Goal: Task Accomplishment & Management: Manage account settings

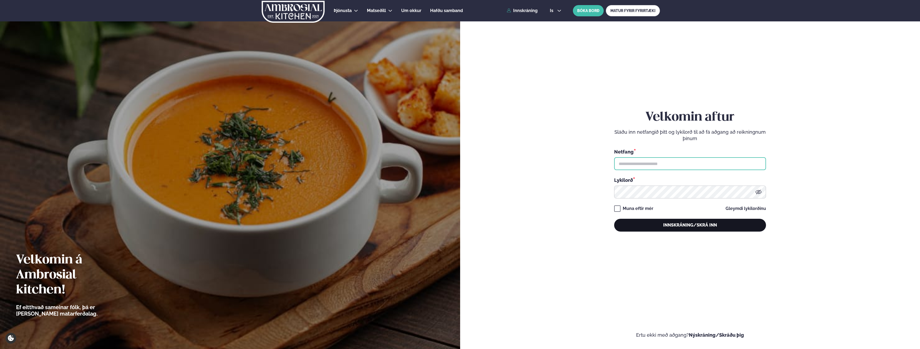
type input "**********"
click at [700, 221] on button "Innskráning/Skrá inn" at bounding box center [690, 225] width 152 height 13
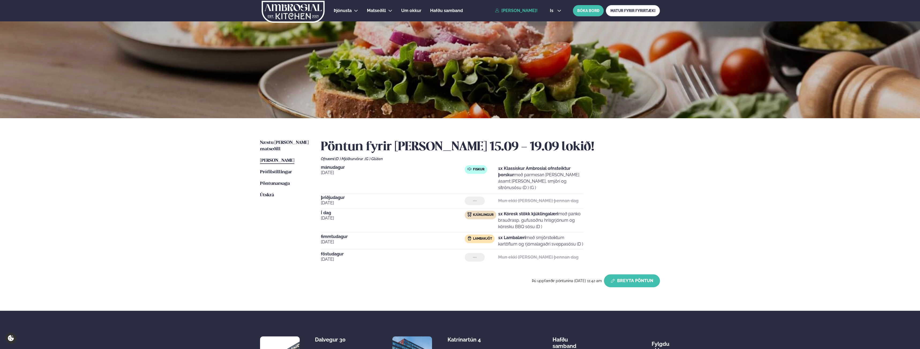
click at [622, 275] on button "Breyta Pöntun" at bounding box center [632, 281] width 56 height 13
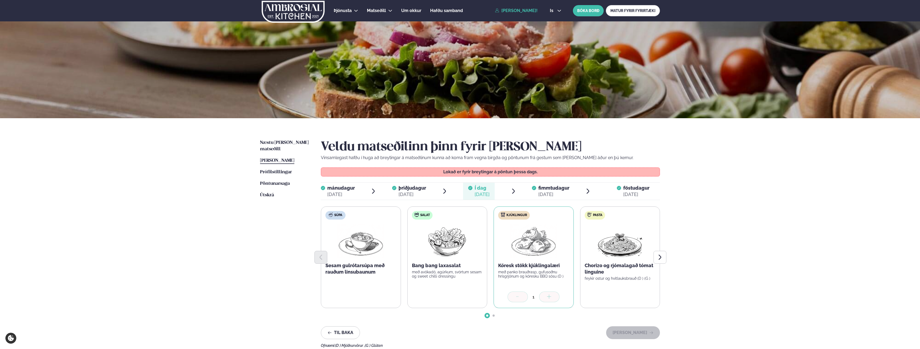
click at [548, 187] on span "fimmtudagur" at bounding box center [553, 188] width 31 height 6
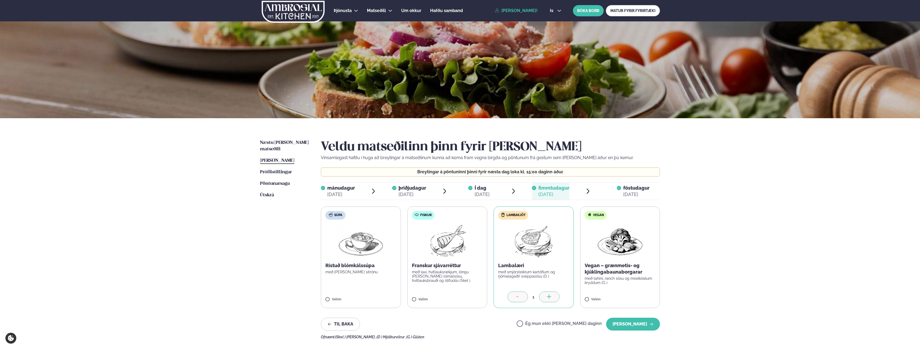
click at [560, 326] on label "Ég mun ekki [PERSON_NAME] daginn" at bounding box center [558, 325] width 85 height 6
click at [637, 324] on button "[PERSON_NAME]" at bounding box center [633, 324] width 54 height 13
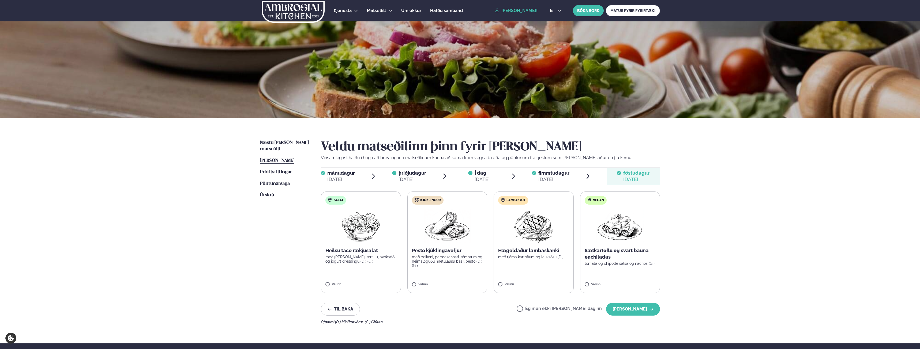
click at [479, 175] on span "Í dag" at bounding box center [481, 173] width 15 height 6
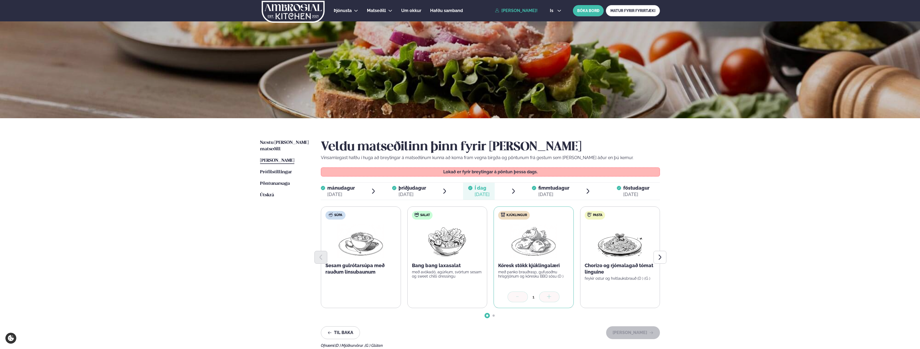
click at [552, 192] on div "[DATE]" at bounding box center [553, 194] width 31 height 6
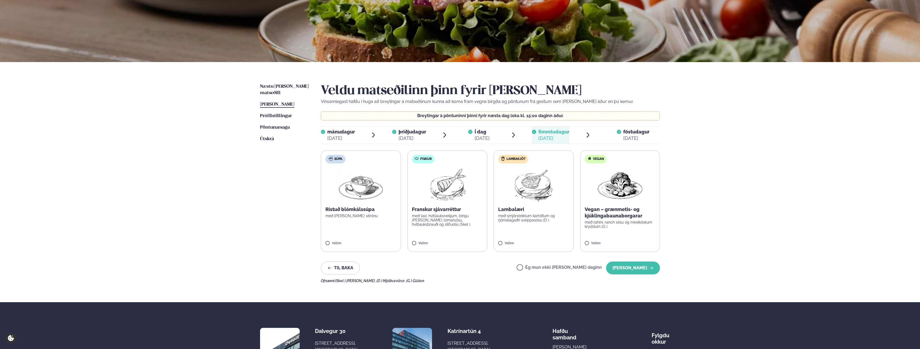
scroll to position [80, 0]
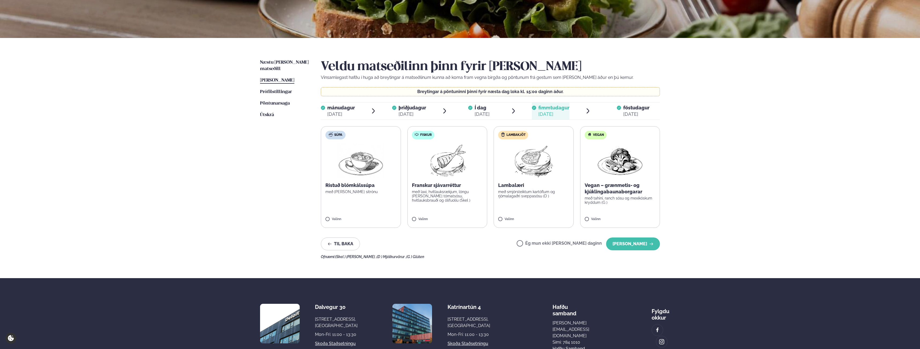
click at [290, 66] on ul "Næstu [PERSON_NAME] matseðill Næsta vika [PERSON_NAME] matseðill [PERSON_NAME] …" at bounding box center [285, 159] width 50 height 200
click at [290, 77] on link "[PERSON_NAME] matseðill [PERSON_NAME]" at bounding box center [277, 80] width 34 height 6
click at [345, 113] on div "[DATE]" at bounding box center [341, 114] width 28 height 6
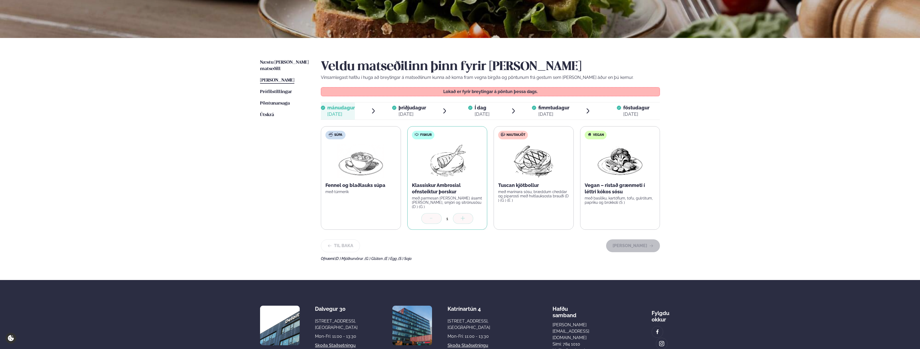
click at [419, 111] on div "[DATE]" at bounding box center [412, 114] width 28 height 6
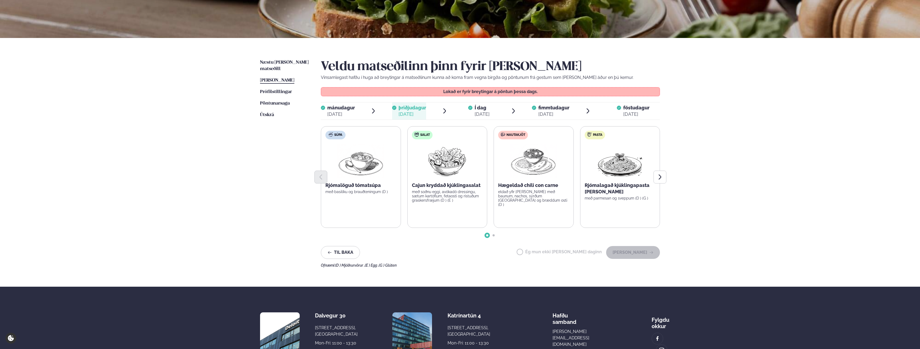
click at [475, 115] on div "[DATE]" at bounding box center [481, 114] width 15 height 6
click at [562, 114] on div "[DATE]" at bounding box center [553, 114] width 31 height 6
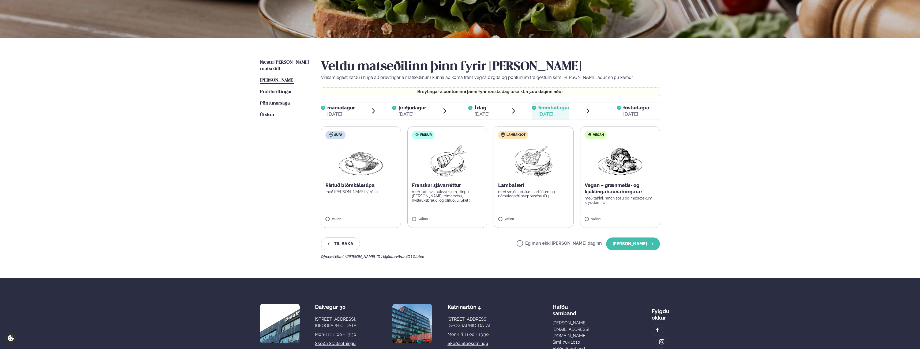
scroll to position [54, 0]
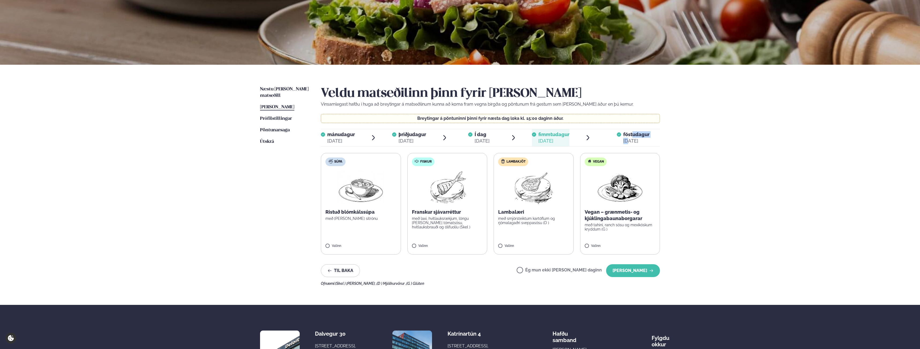
click at [630, 139] on div "föstudagur fös. [DATE]" at bounding box center [636, 137] width 26 height 13
